Goal: Task Accomplishment & Management: Use online tool/utility

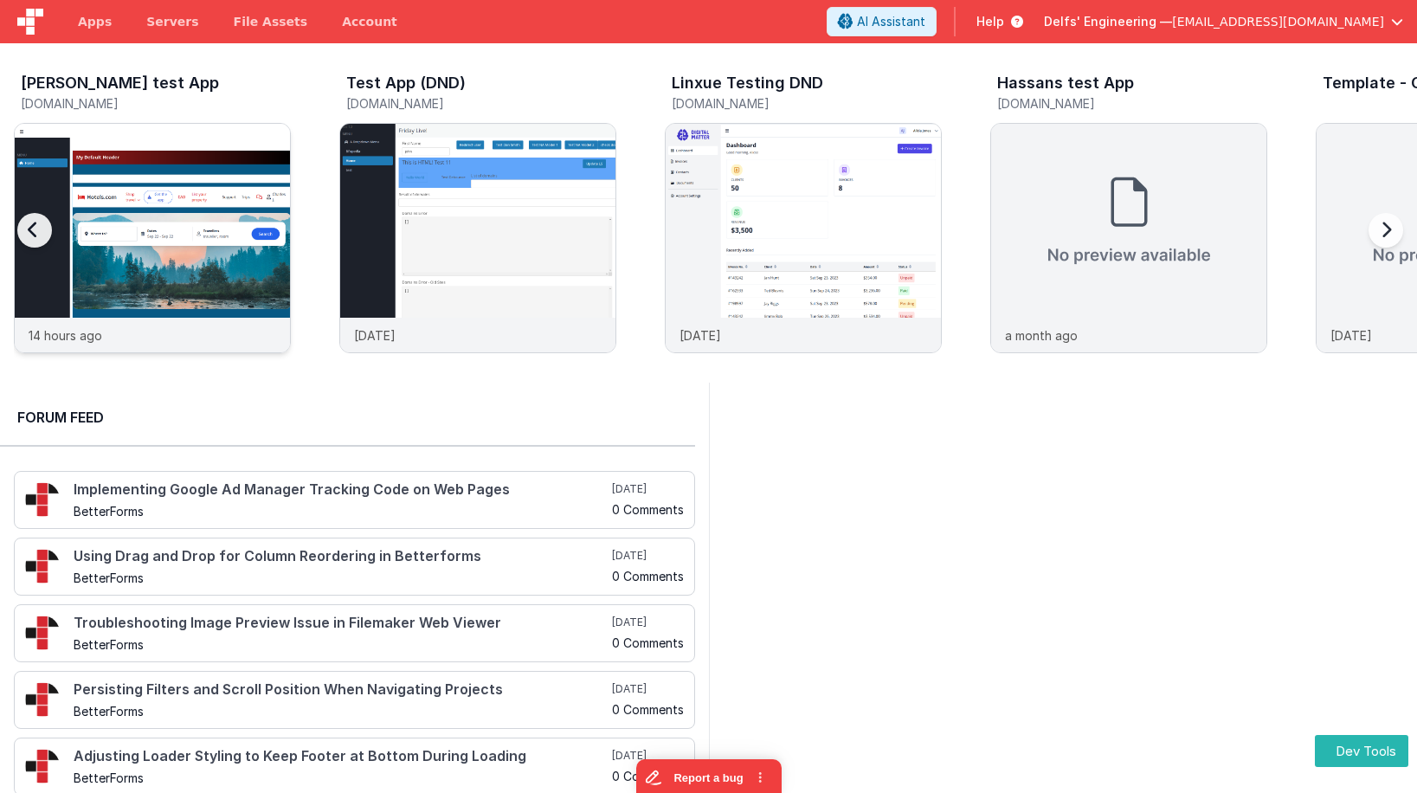
click at [139, 217] on img at bounding box center [152, 261] width 275 height 275
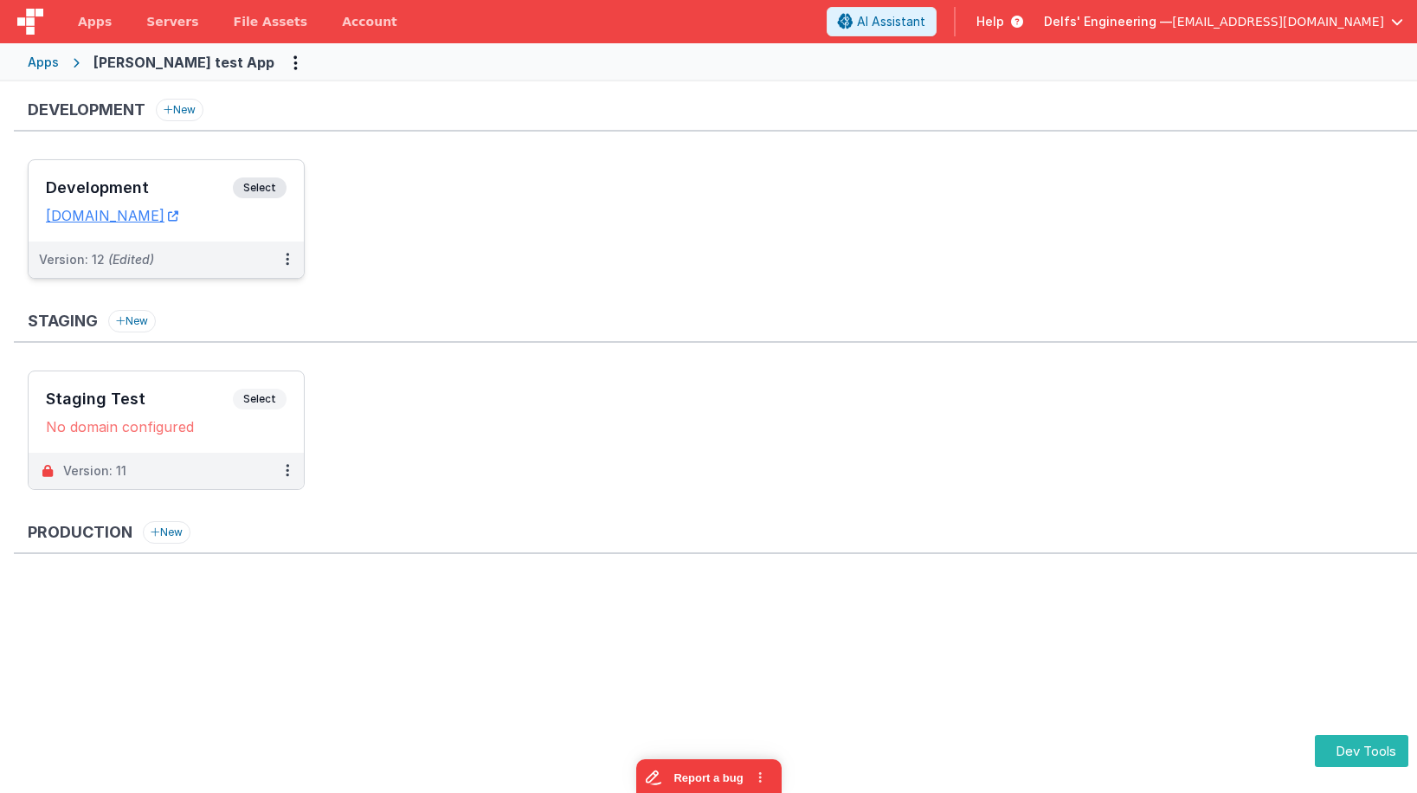
click at [248, 184] on span "Select" at bounding box center [260, 187] width 54 height 21
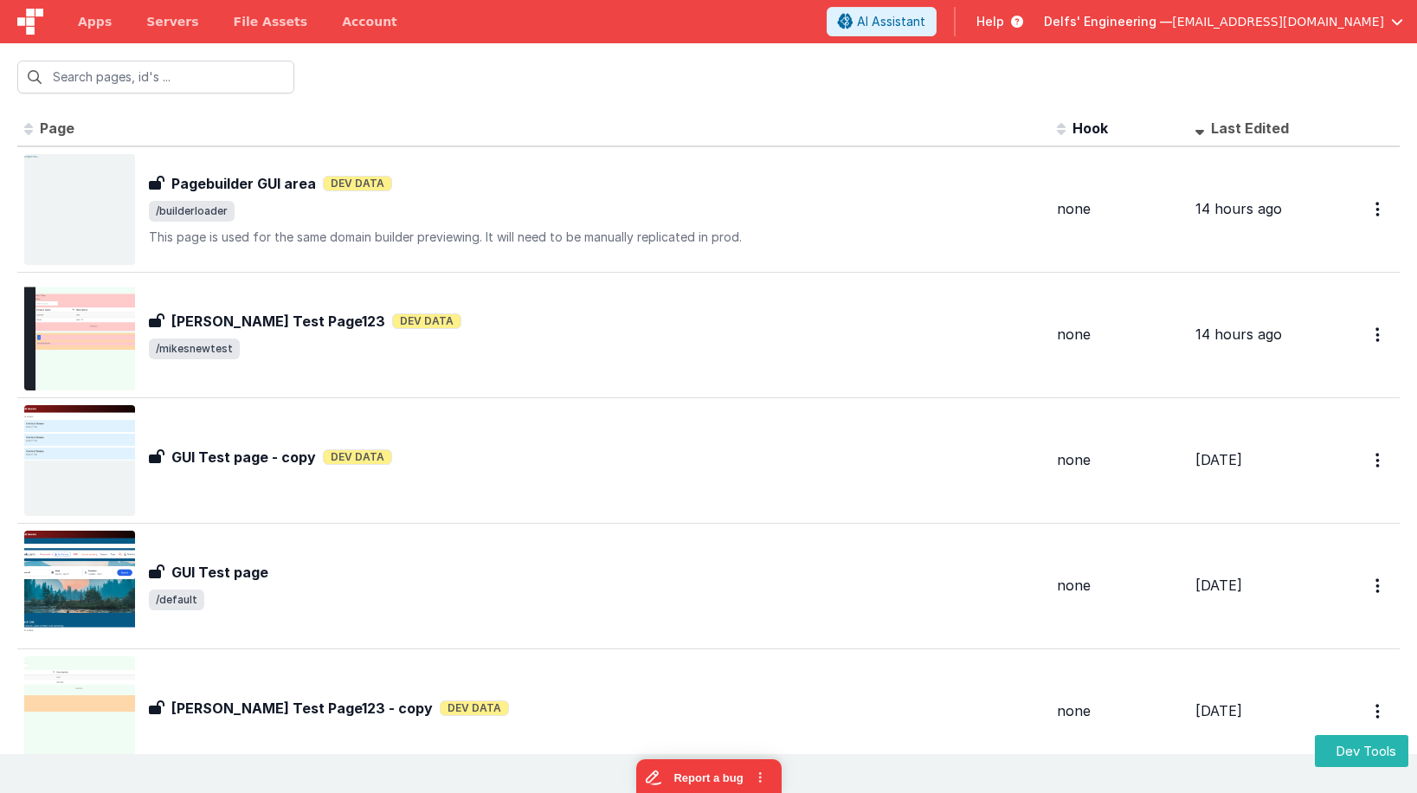
click at [37, 23] on img at bounding box center [30, 22] width 26 height 26
click at [89, 17] on span "Apps" at bounding box center [95, 21] width 34 height 17
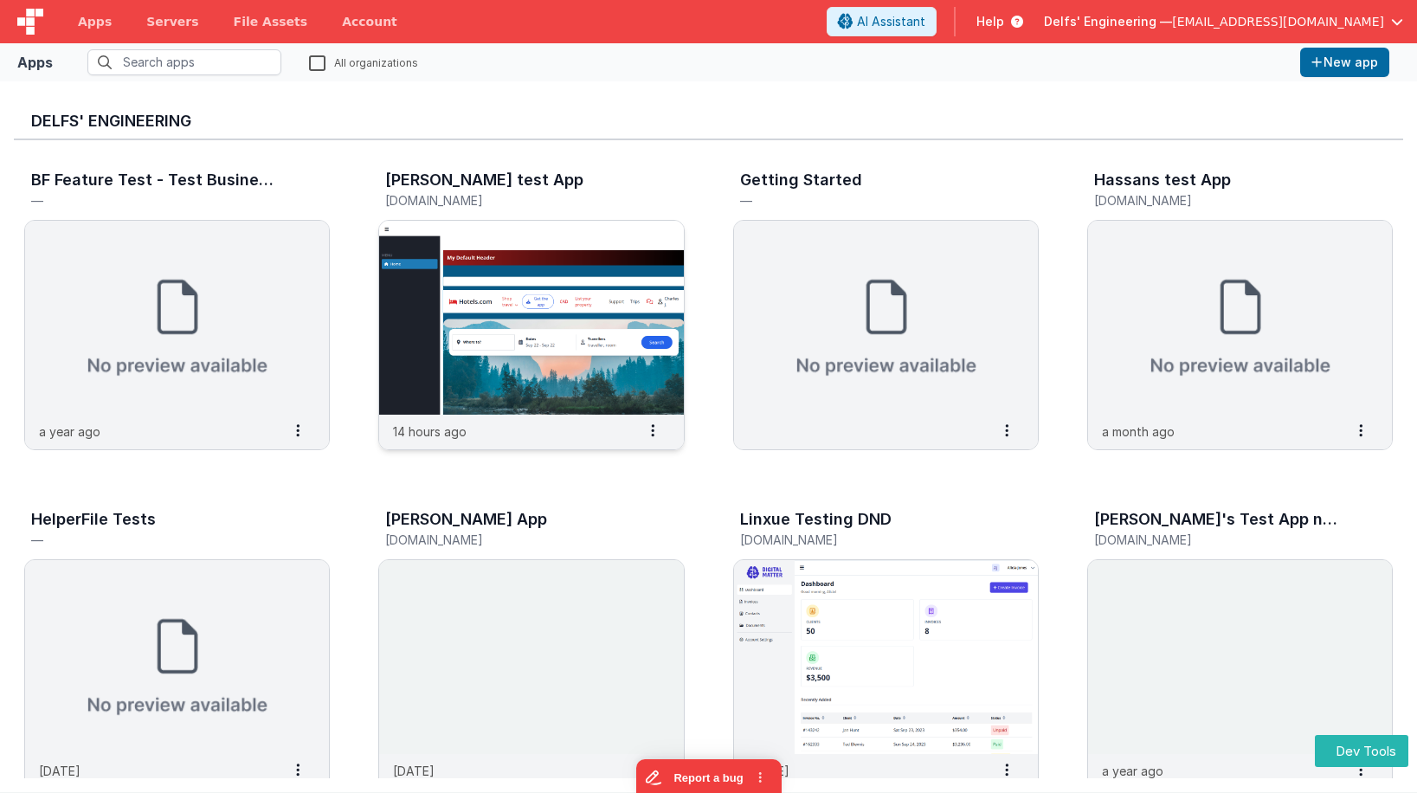
click at [580, 433] on div "14 hours ago Settings Copy API Key Merge App Delete App" at bounding box center [531, 432] width 304 height 35
click at [582, 400] on img at bounding box center [531, 318] width 304 height 194
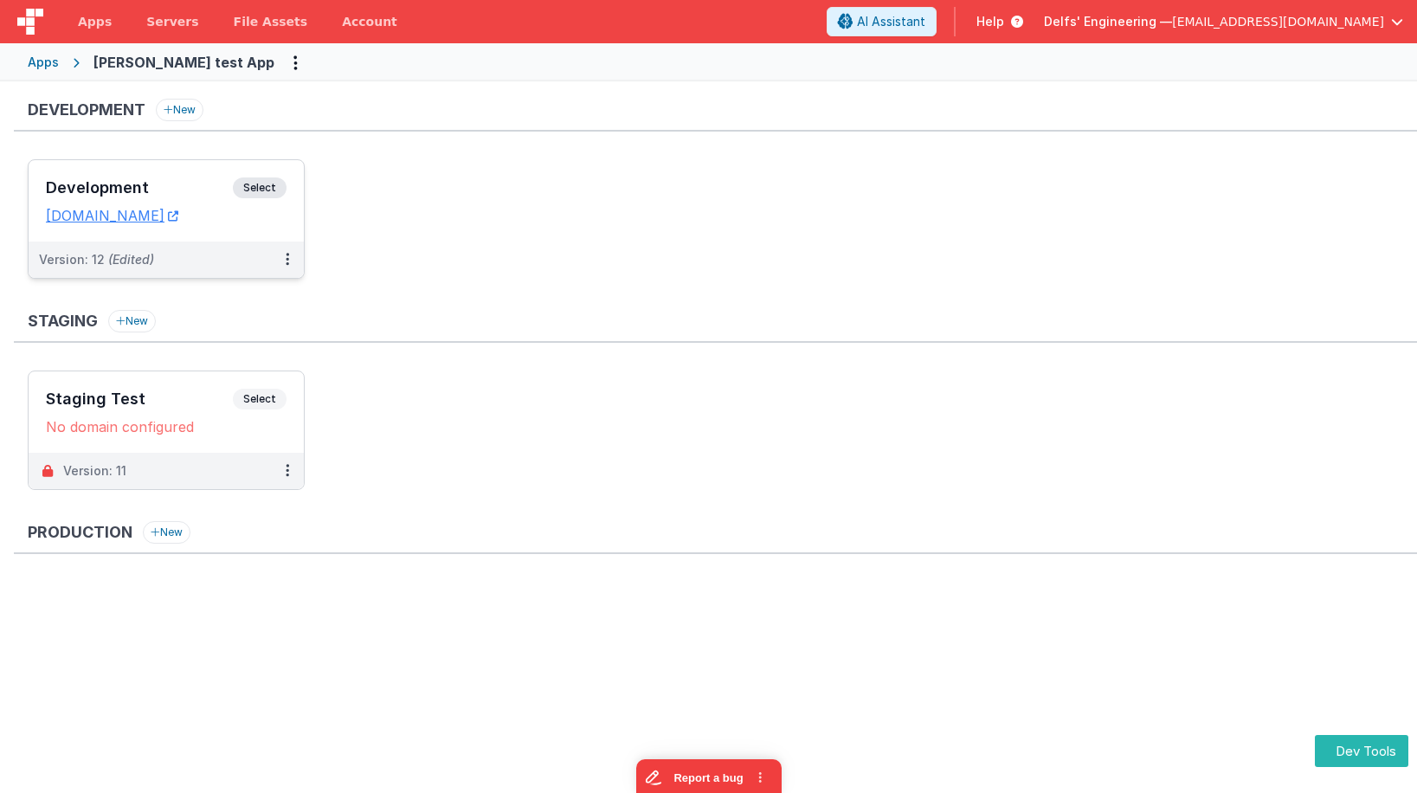
click at [264, 185] on span "Select" at bounding box center [260, 187] width 54 height 21
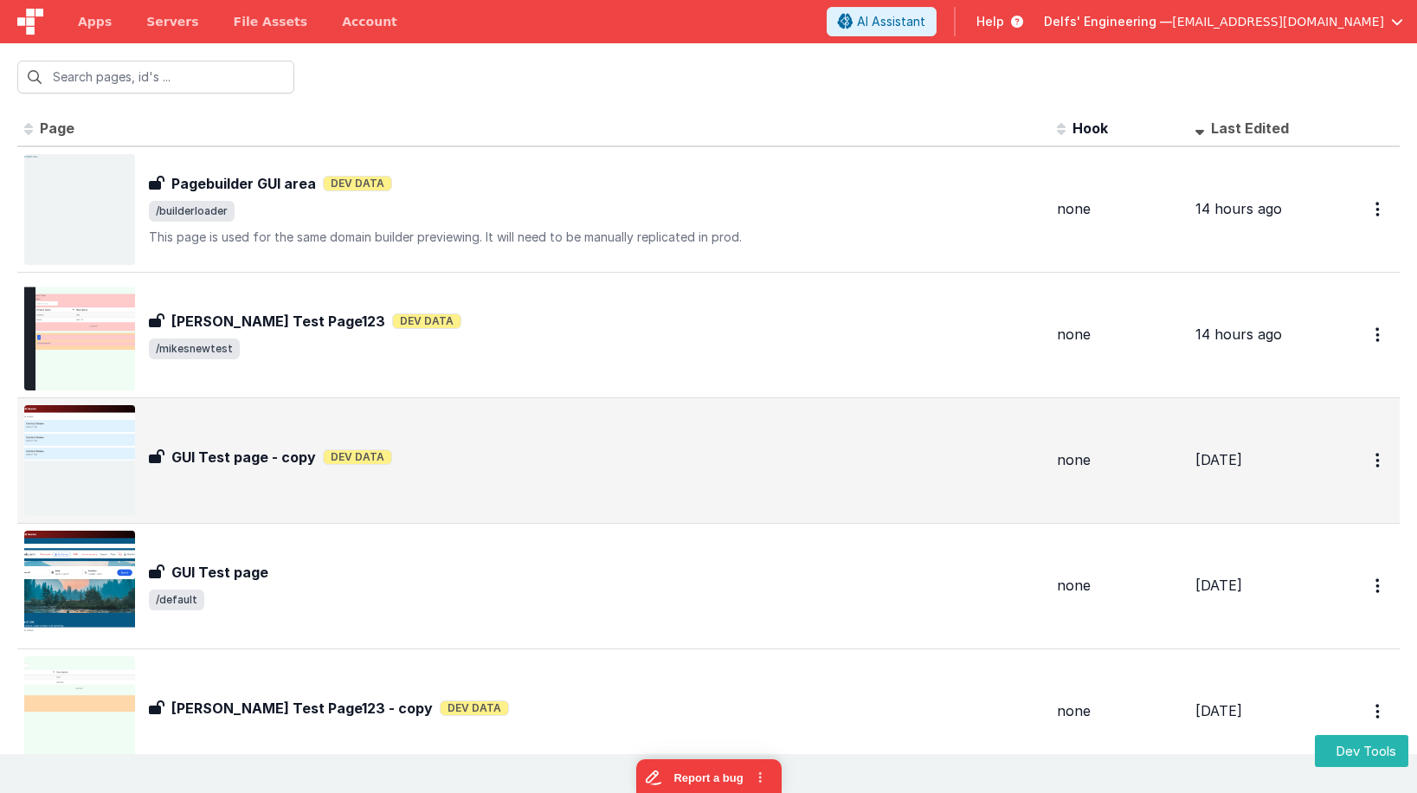
click at [621, 471] on div "GUI Test page - copy GUI Test page - copy Dev Data" at bounding box center [596, 461] width 894 height 28
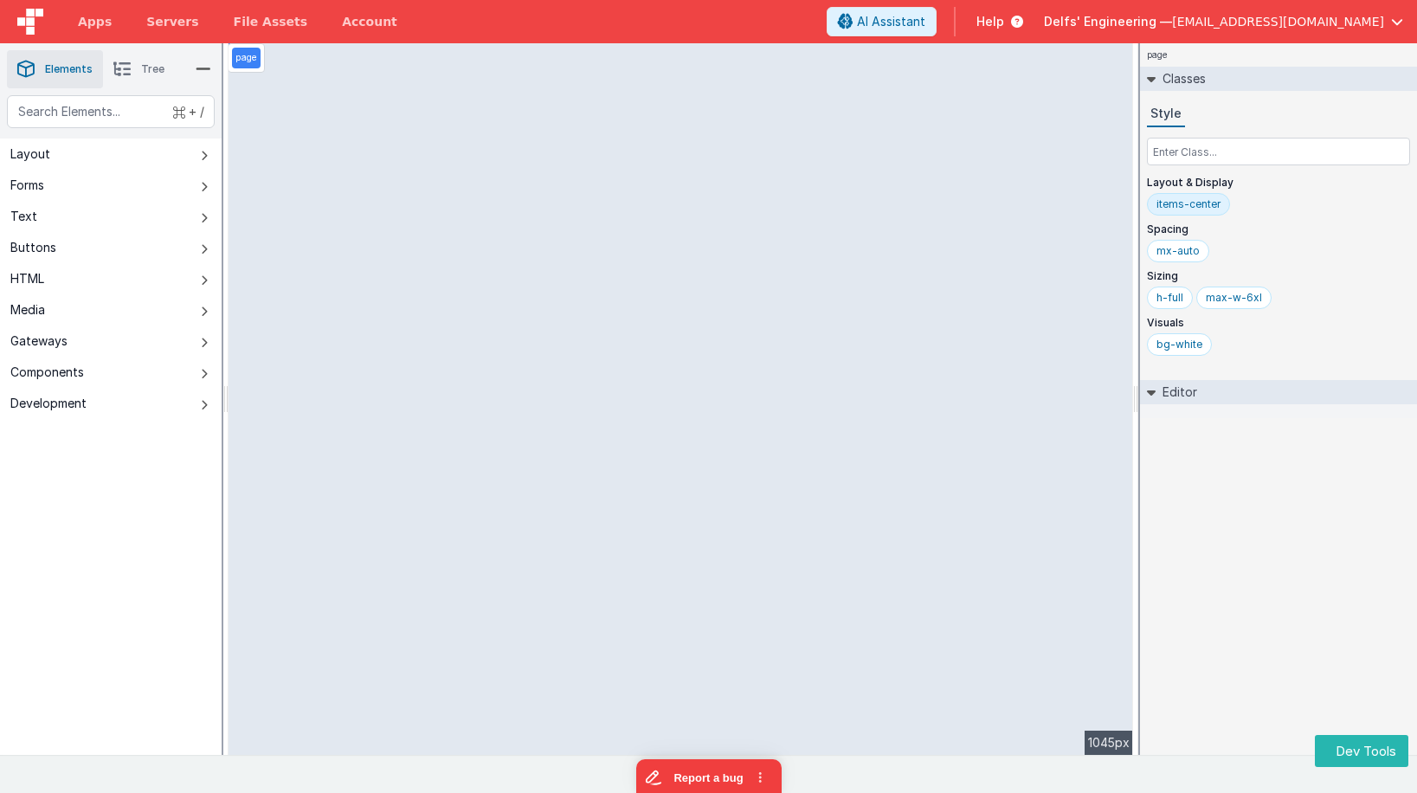
click at [193, 372] on button "Components" at bounding box center [111, 372] width 222 height 31
click at [99, 371] on button "Components" at bounding box center [111, 372] width 222 height 31
click at [203, 376] on icon at bounding box center [204, 374] width 7 height 14
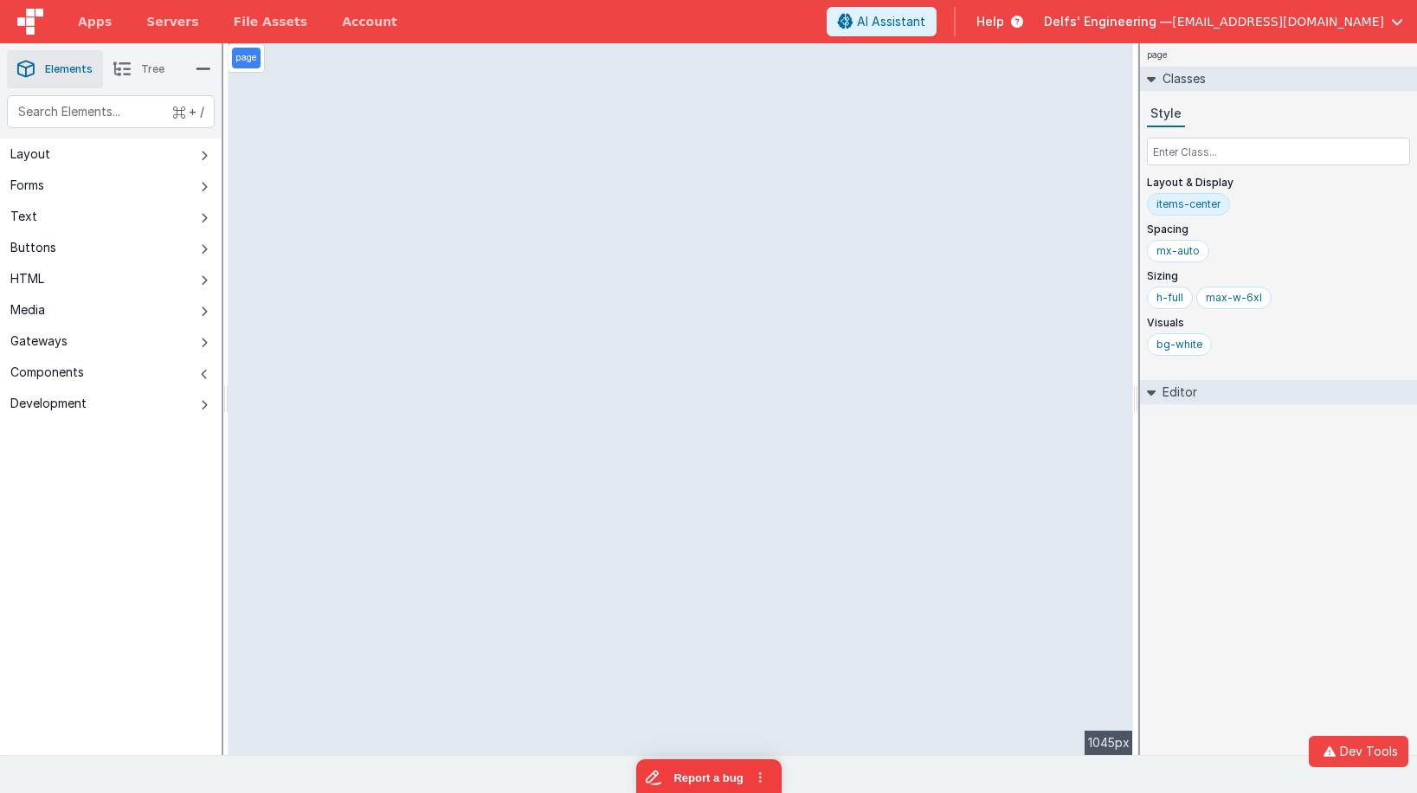
click at [26, 381] on button "Components" at bounding box center [111, 372] width 222 height 31
drag, startPoint x: 139, startPoint y: 343, endPoint x: 151, endPoint y: 342, distance: 11.3
click at [139, 343] on button "Gateways" at bounding box center [111, 340] width 222 height 31
click at [193, 340] on button "Gateways" at bounding box center [111, 340] width 222 height 31
click at [203, 308] on icon at bounding box center [204, 312] width 7 height 14
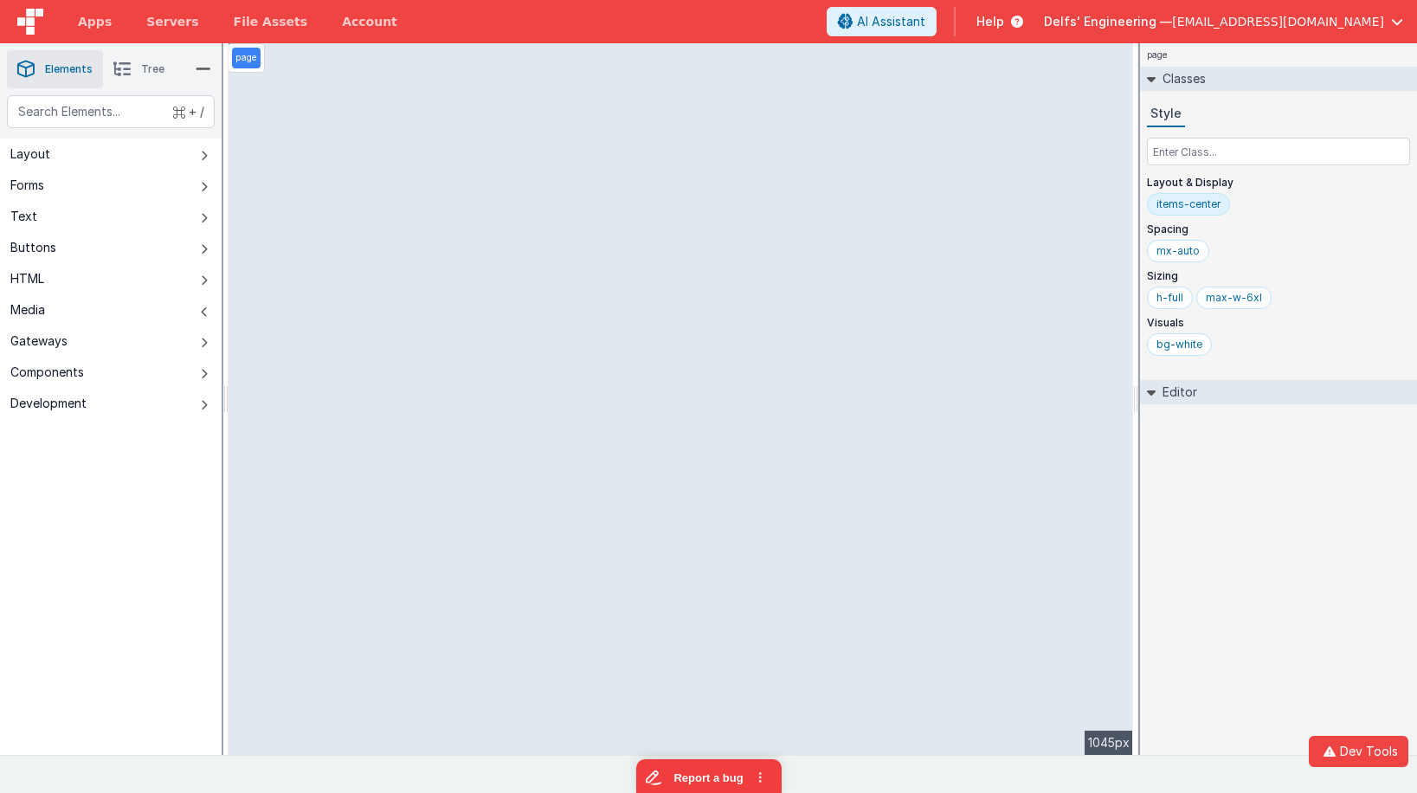
click at [206, 138] on div "+ /" at bounding box center [111, 116] width 222 height 43
click at [205, 151] on icon at bounding box center [204, 156] width 7 height 14
click at [90, 20] on span "Apps" at bounding box center [95, 21] width 34 height 17
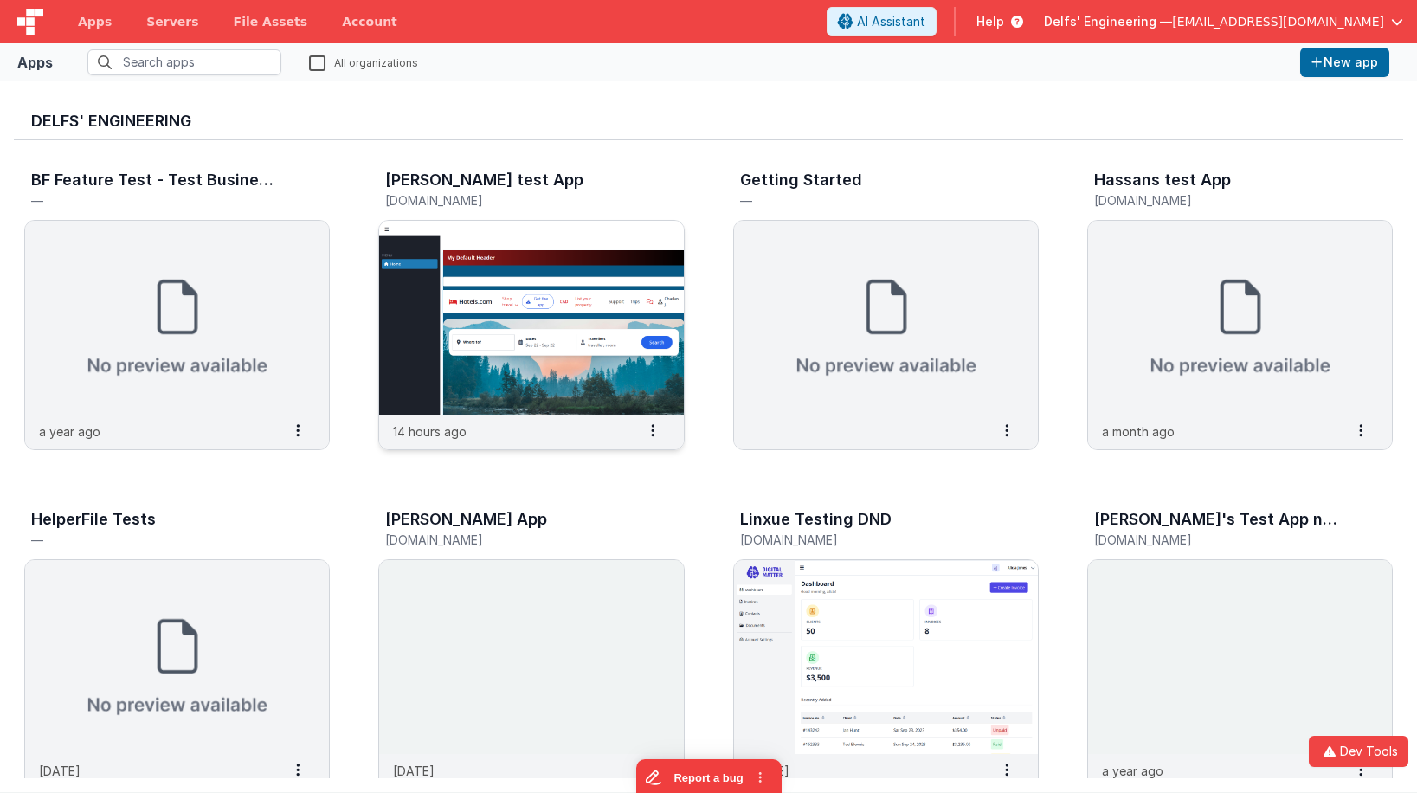
click at [623, 318] on img at bounding box center [531, 318] width 304 height 194
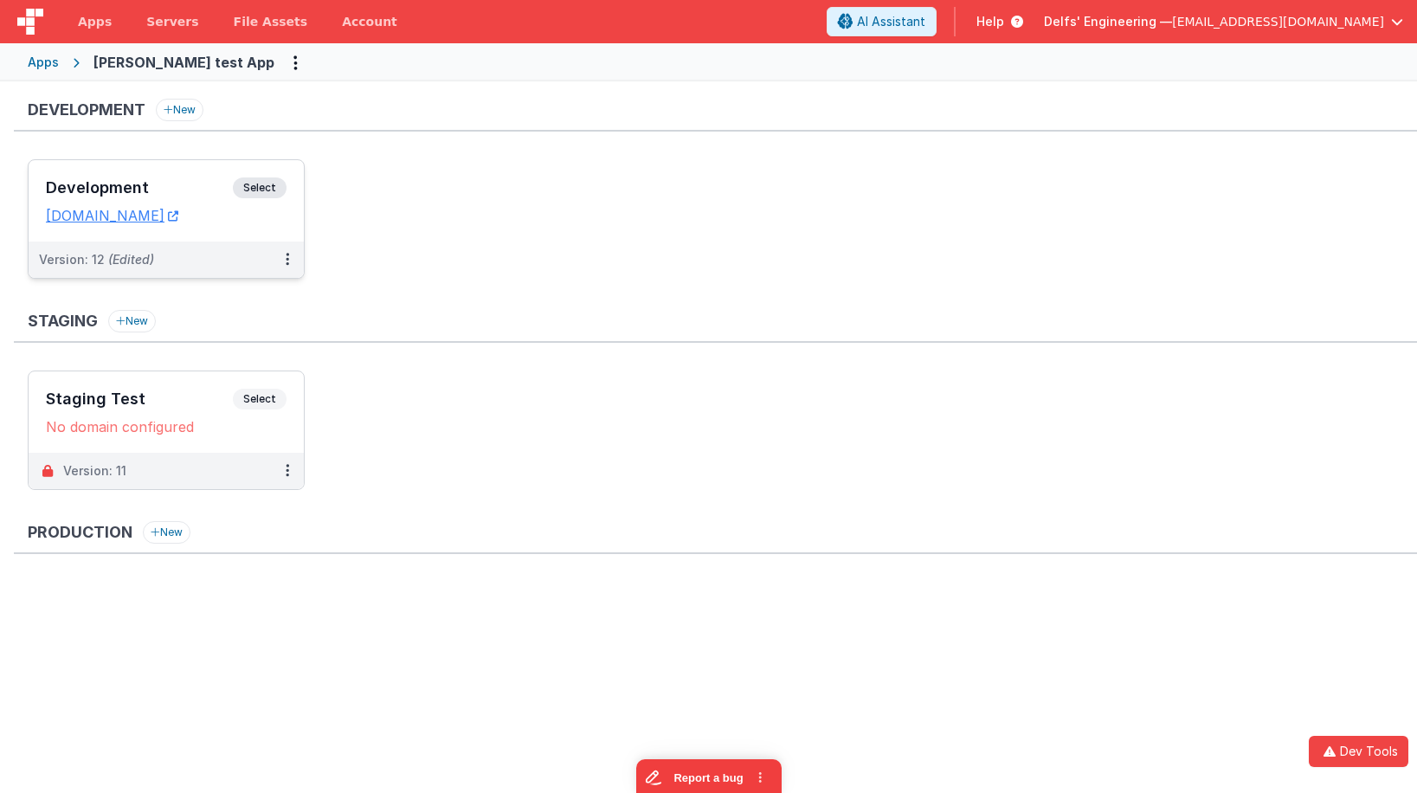
click at [266, 182] on span "Select" at bounding box center [260, 187] width 54 height 21
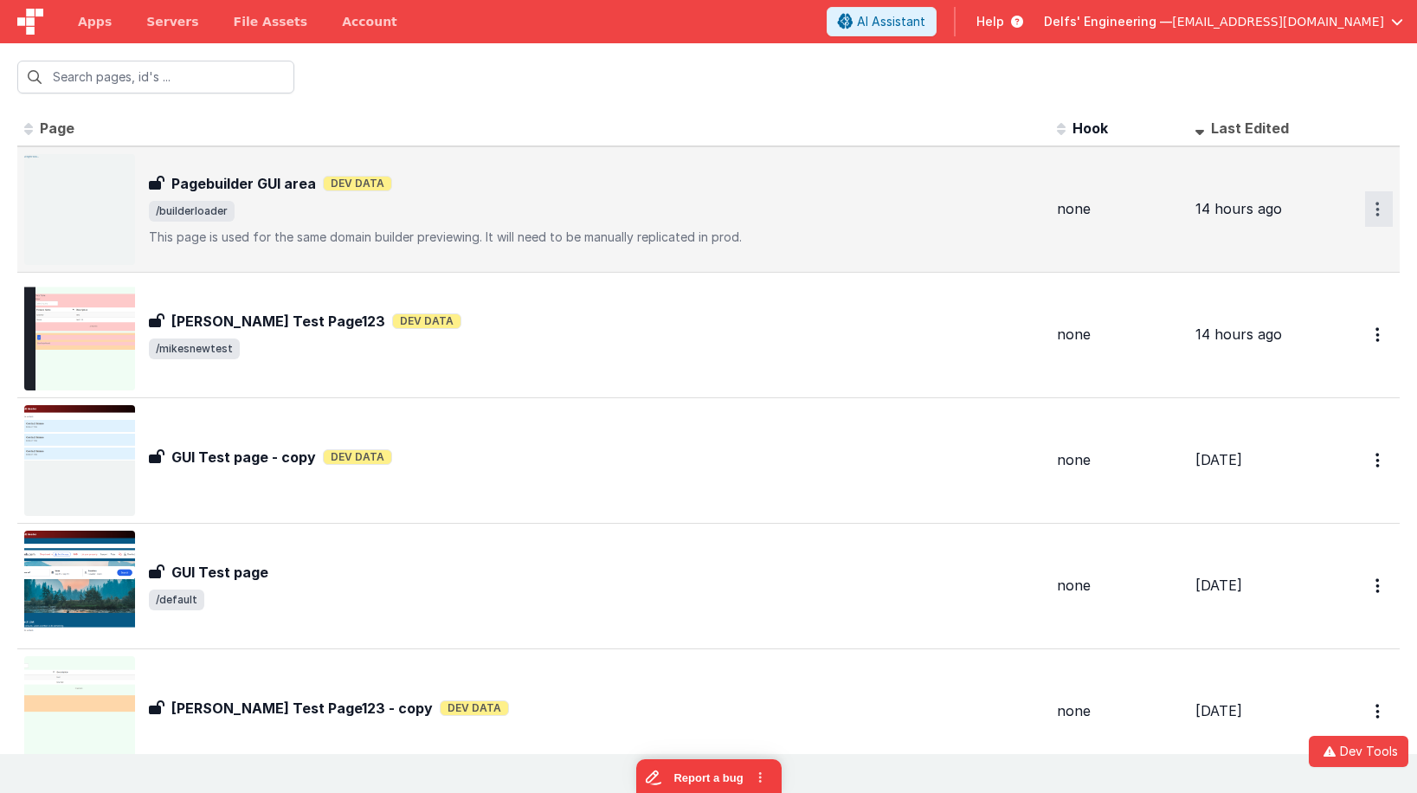
click at [1385, 205] on button "Options" at bounding box center [1379, 208] width 28 height 35
click at [1336, 250] on link "Legacy Editor" at bounding box center [1316, 249] width 152 height 31
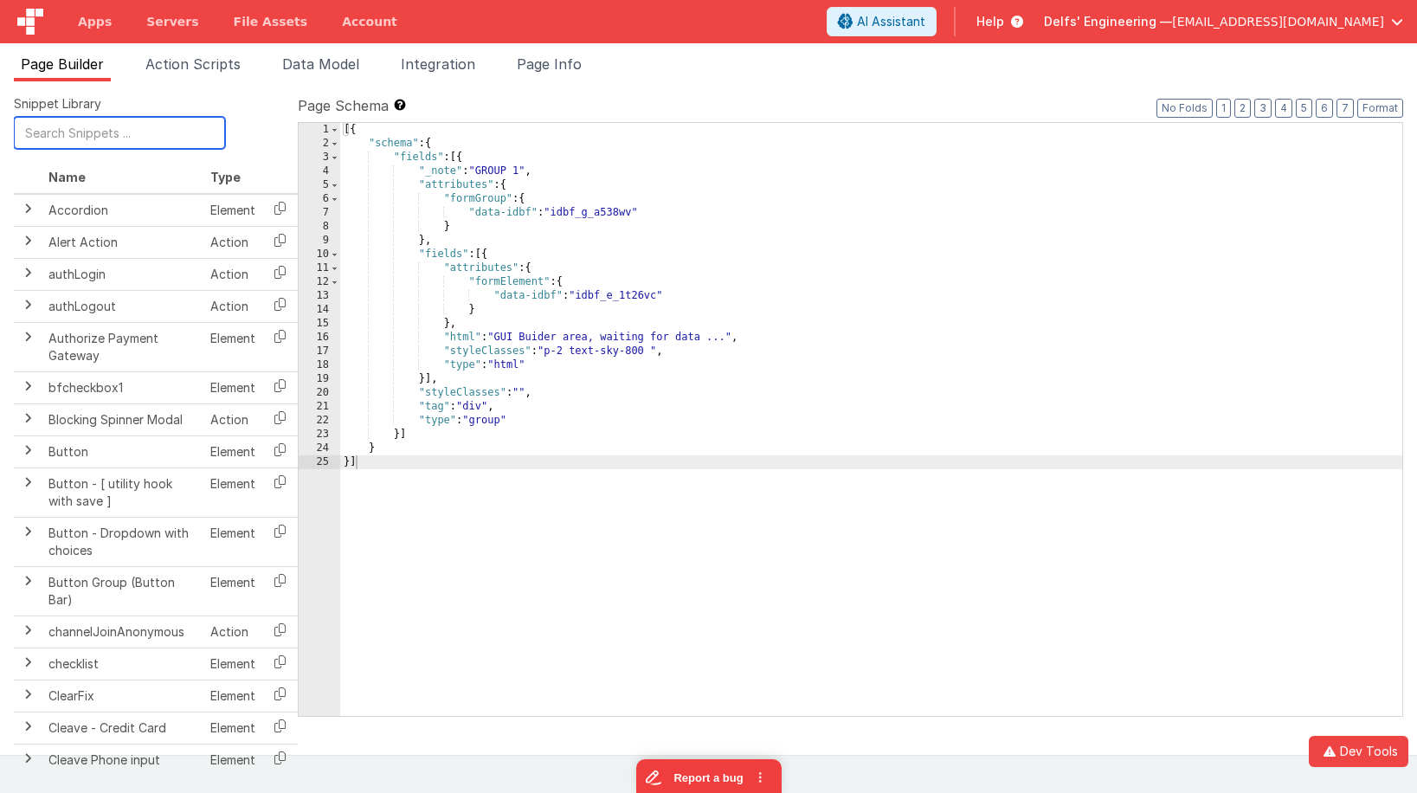
click at [83, 141] on input "text" at bounding box center [119, 133] width 211 height 32
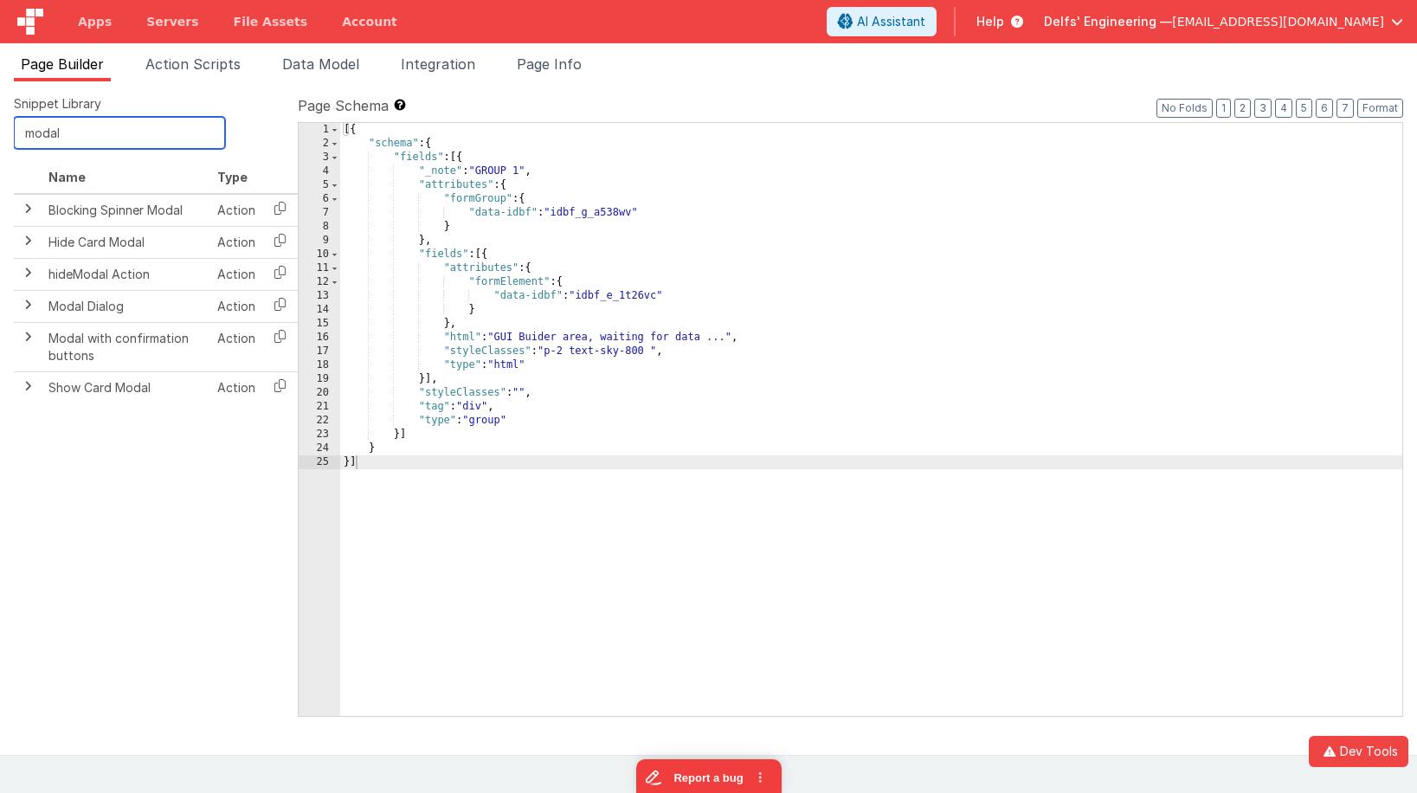
drag, startPoint x: 107, startPoint y: 136, endPoint x: -60, endPoint y: 119, distance: 167.9
click at [0, 119] on html "Dev Tools Apps Servers File Assets Account Some FUTURE Slot AI Assistant Help […" at bounding box center [708, 396] width 1417 height 793
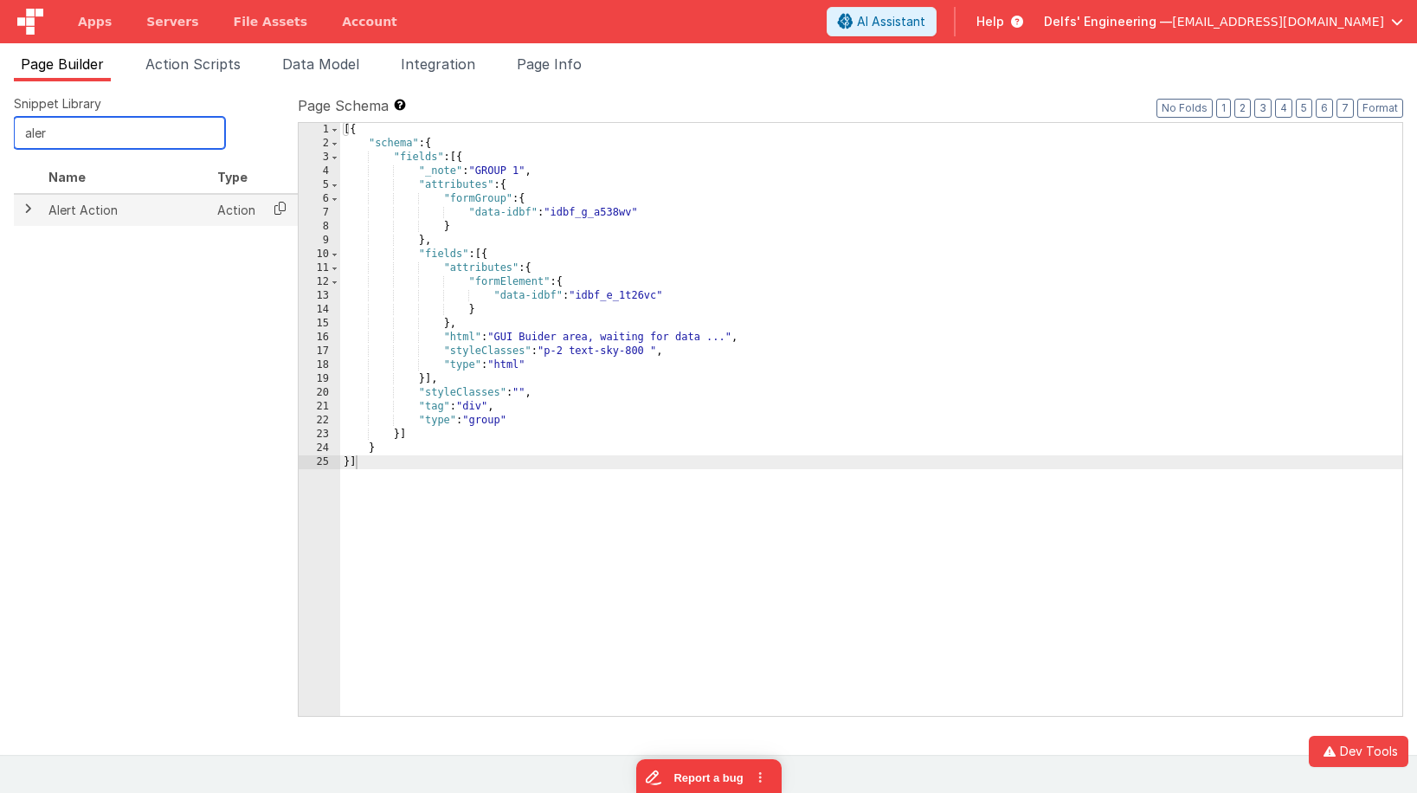
type input "aler"
click at [276, 207] on icon at bounding box center [279, 208] width 35 height 27
